Goal: Information Seeking & Learning: Learn about a topic

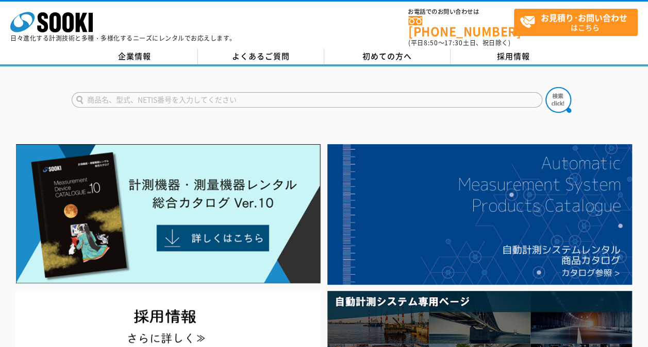
click at [153, 96] on input "text" at bounding box center [307, 99] width 470 height 15
type input "騒音振動系"
click at [545, 87] on button at bounding box center [558, 100] width 26 height 26
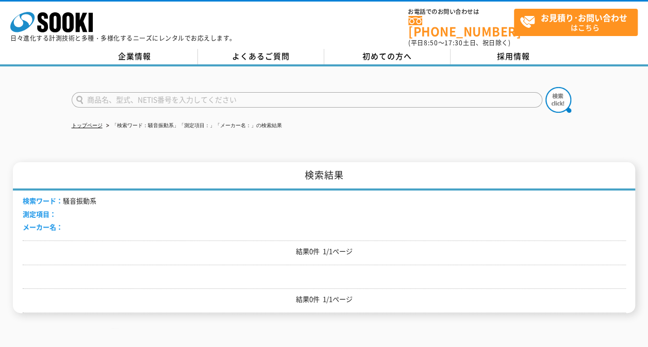
click at [131, 92] on input "text" at bounding box center [307, 99] width 470 height 15
type input "騒音"
click at [545, 87] on button at bounding box center [558, 100] width 26 height 26
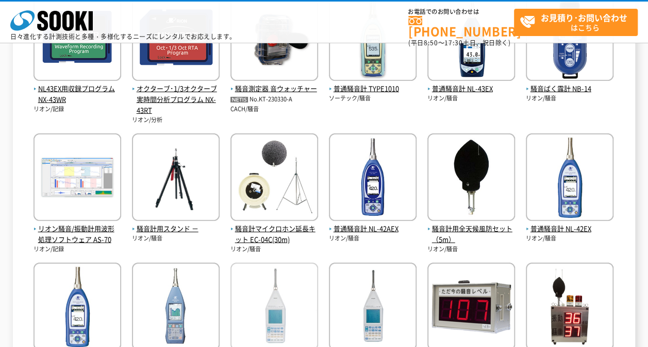
scroll to position [464, 0]
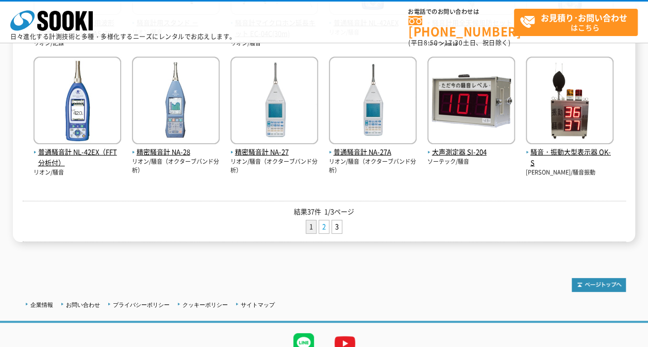
click at [325, 226] on link "2" at bounding box center [324, 227] width 10 height 13
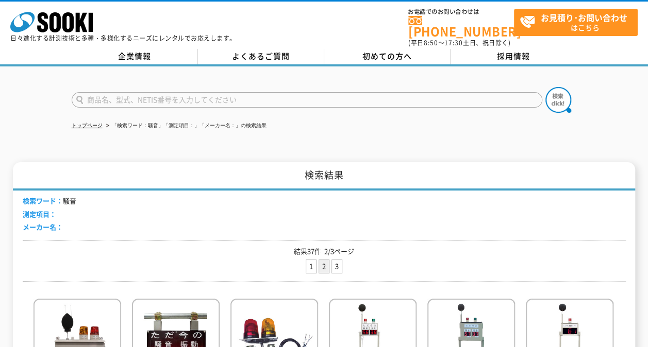
click at [517, 214] on div "検索ワード： 騒音 測定項目： メーカー名：" at bounding box center [324, 216] width 603 height 50
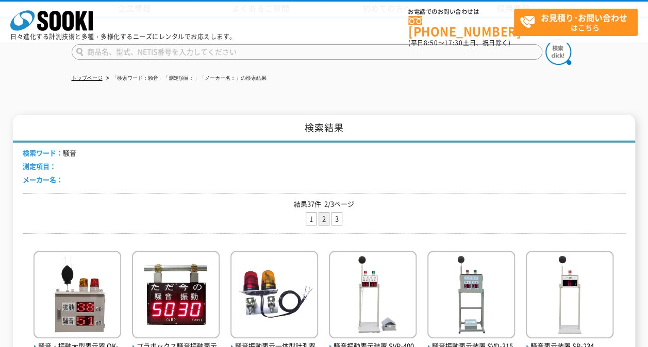
scroll to position [258, 0]
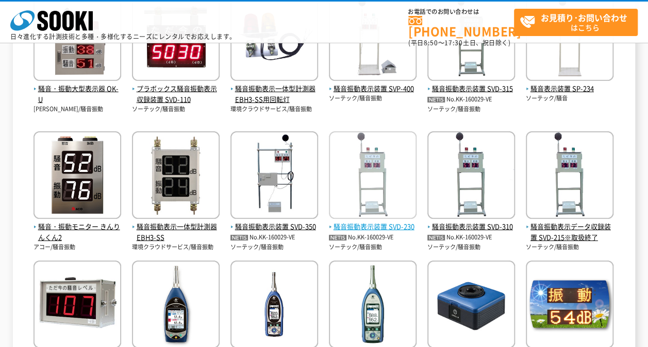
click at [379, 184] on img at bounding box center [373, 176] width 88 height 90
